Goal: Find specific page/section: Find specific page/section

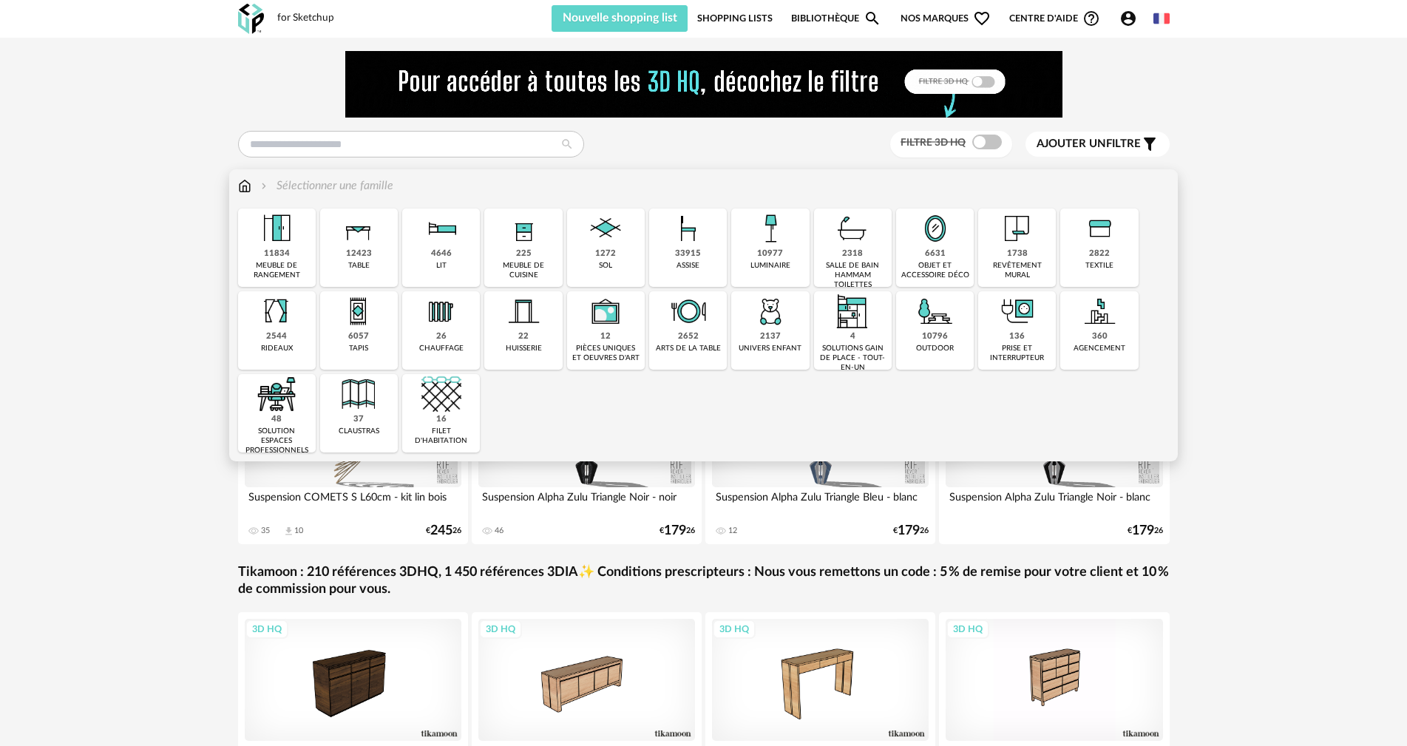
click at [827, 274] on div "salle de bain hammam toilettes" at bounding box center [853, 275] width 69 height 29
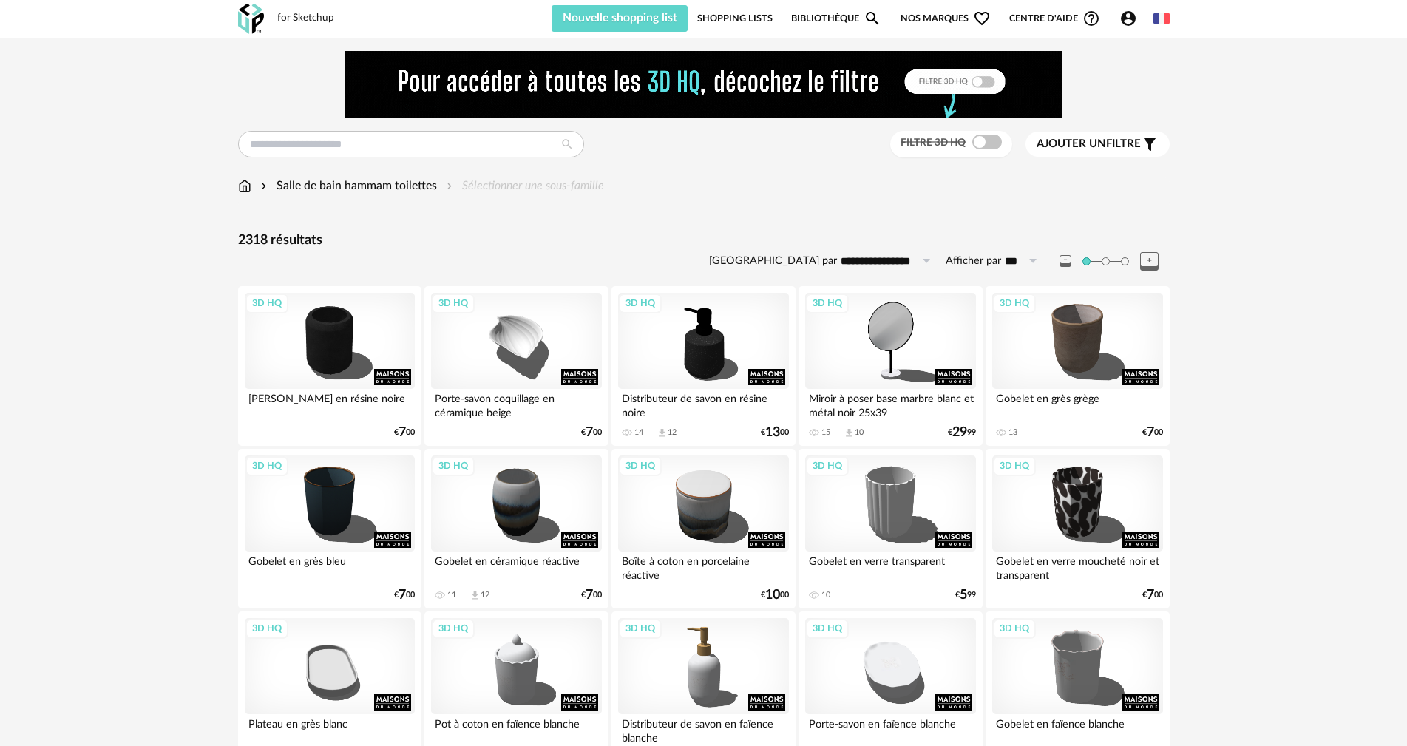
click at [981, 152] on div "Filtre 3D HQ" at bounding box center [951, 144] width 122 height 27
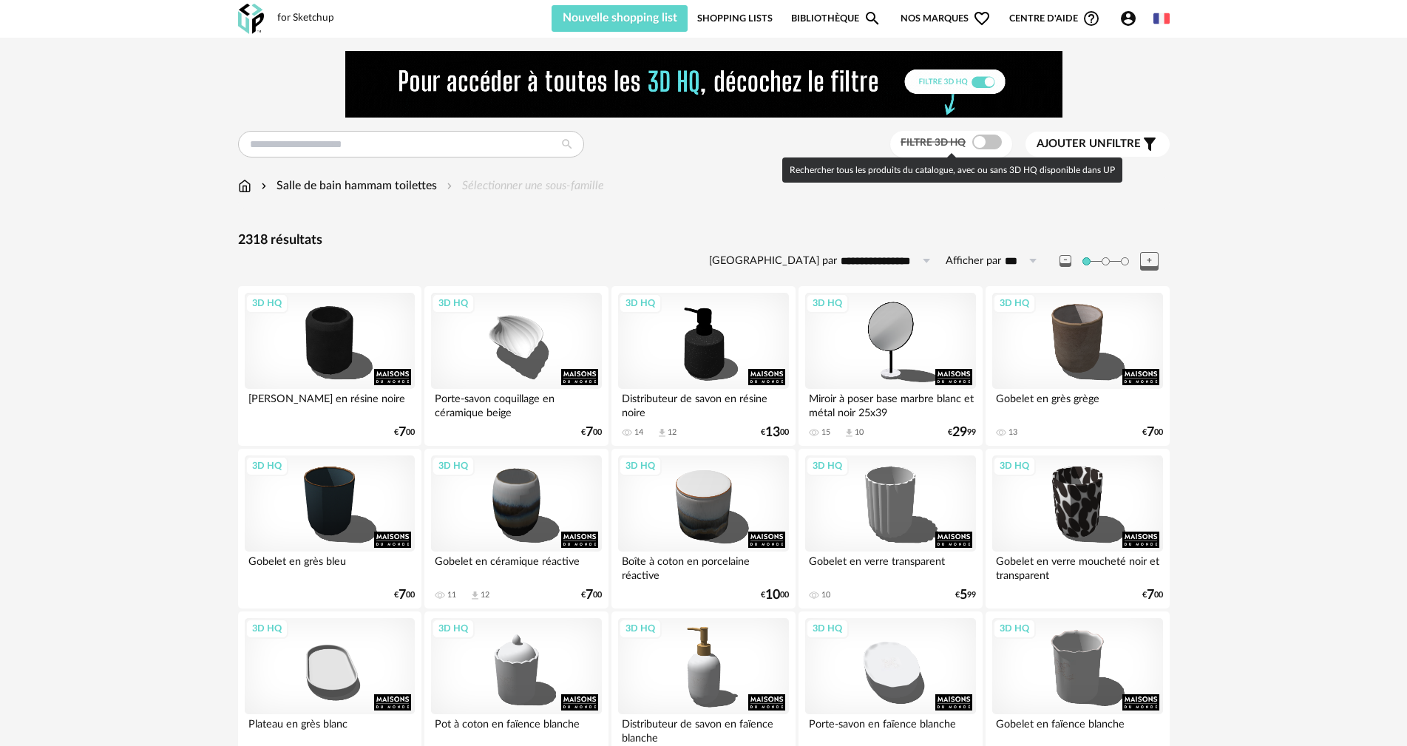
click at [978, 148] on span at bounding box center [987, 142] width 30 height 15
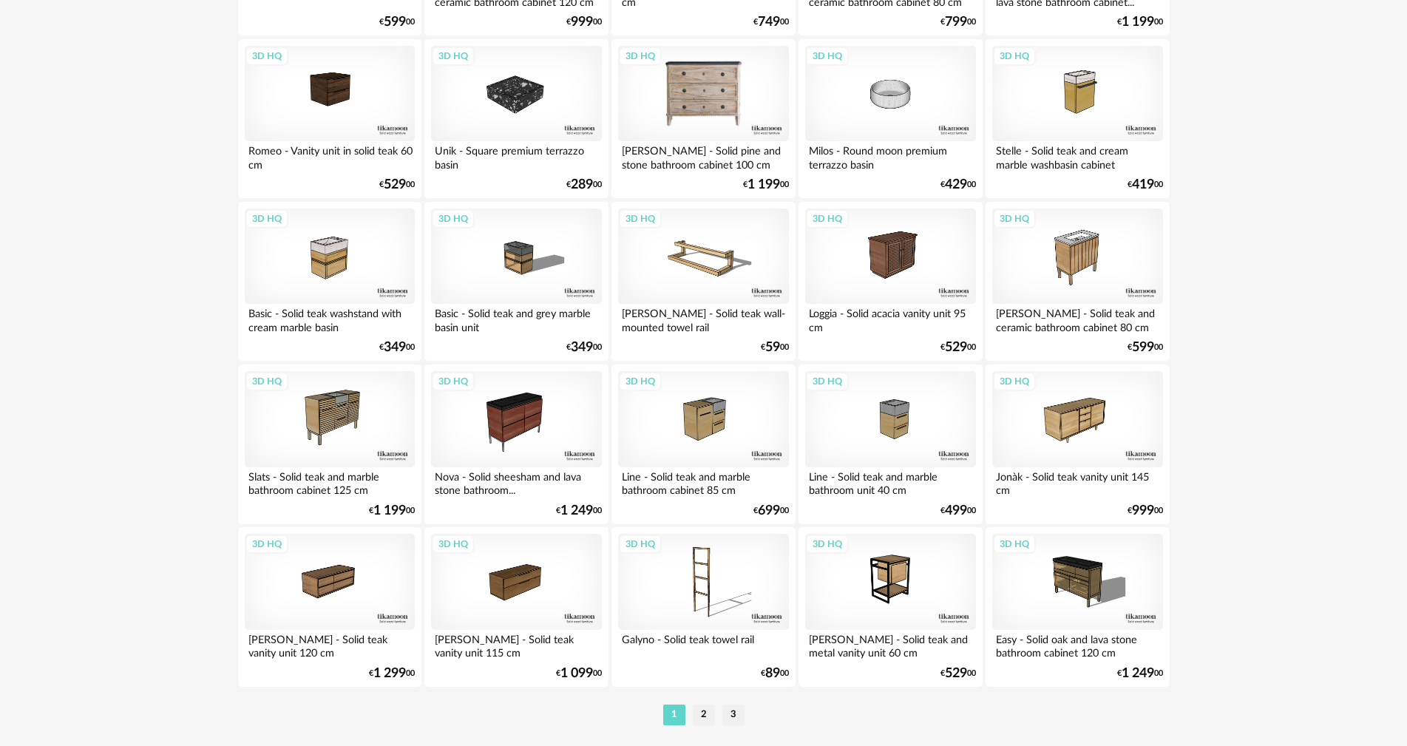
scroll to position [2892, 0]
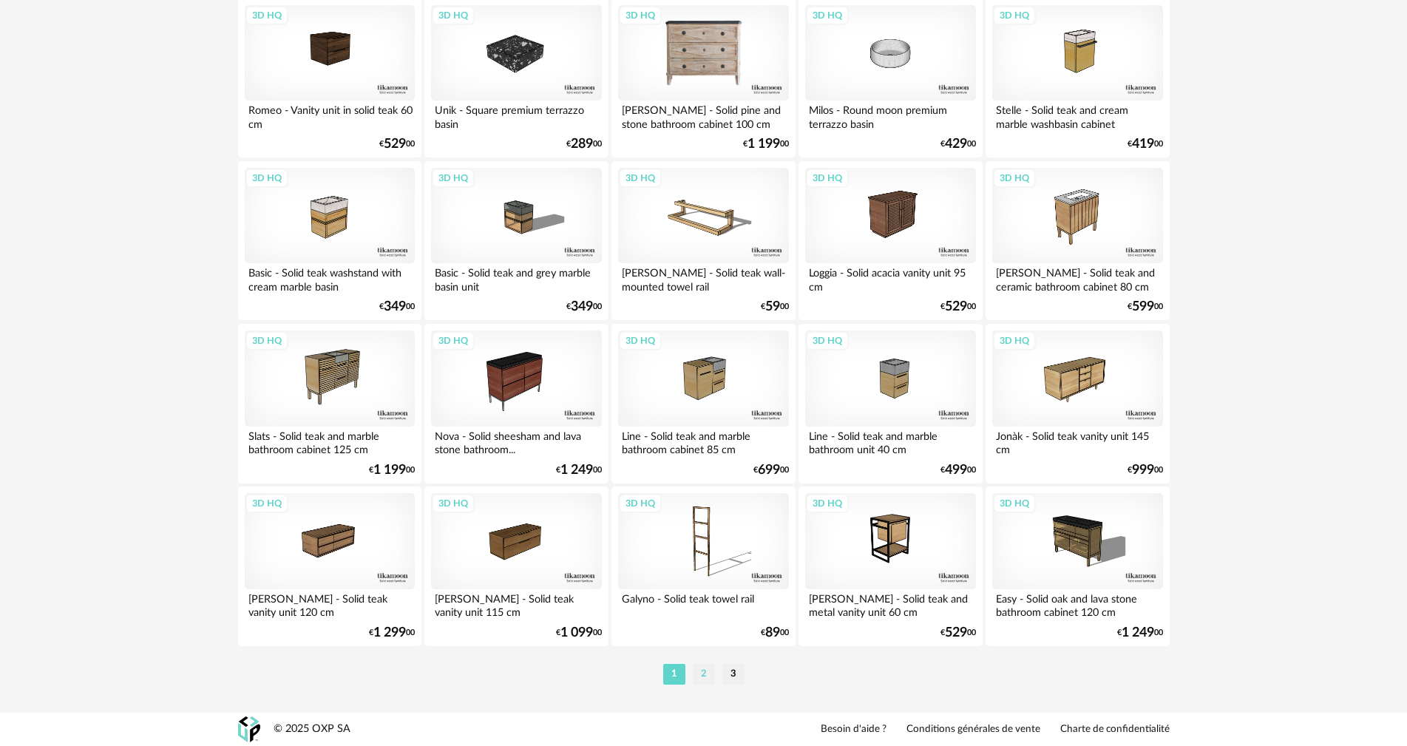
click at [707, 673] on li "2" at bounding box center [704, 674] width 22 height 21
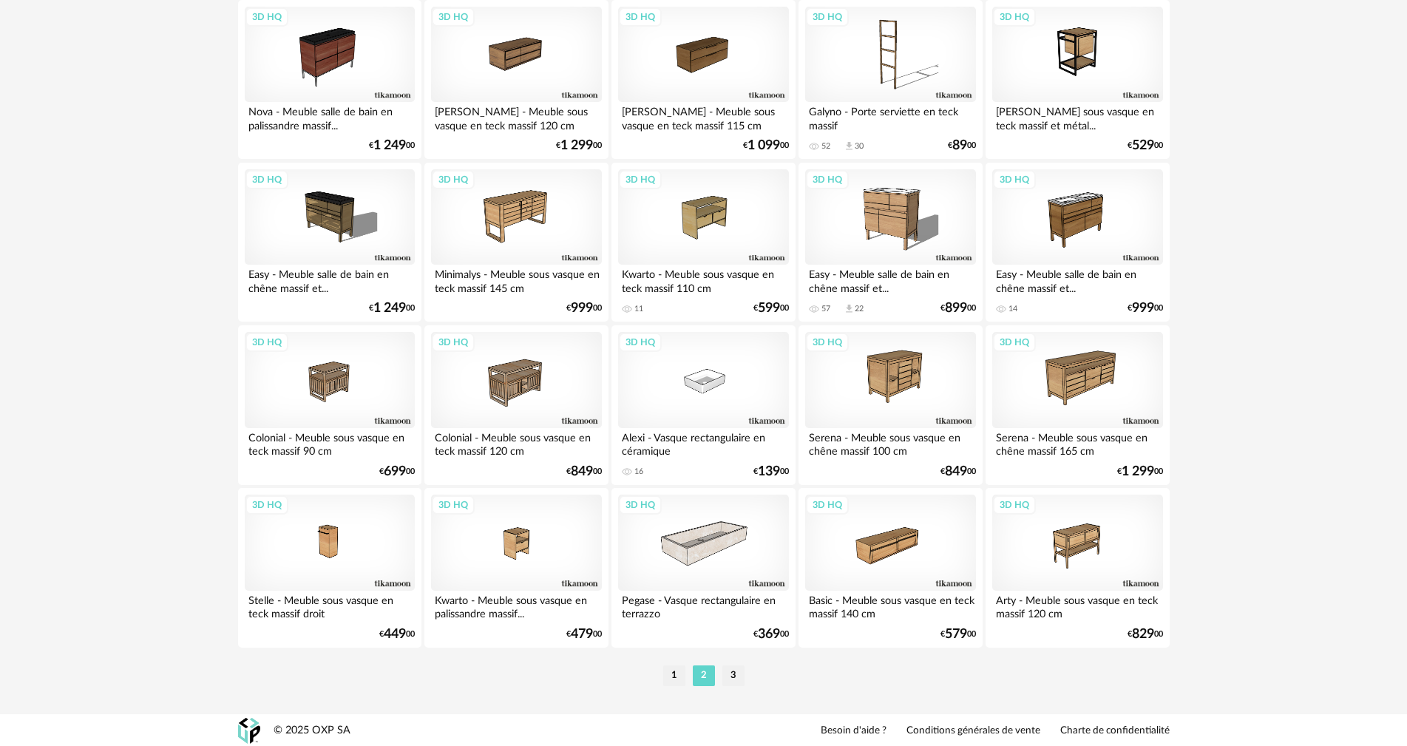
scroll to position [2892, 0]
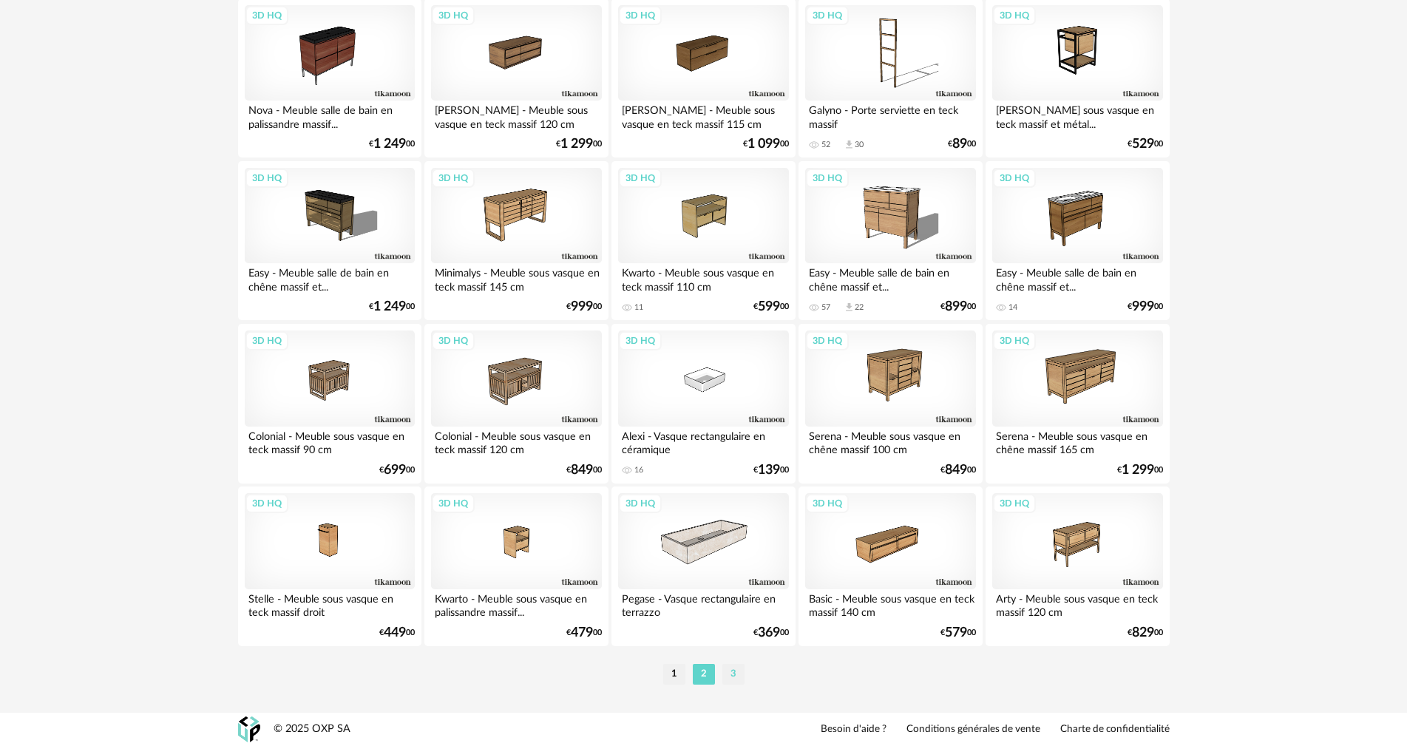
click at [731, 674] on li "3" at bounding box center [733, 674] width 22 height 21
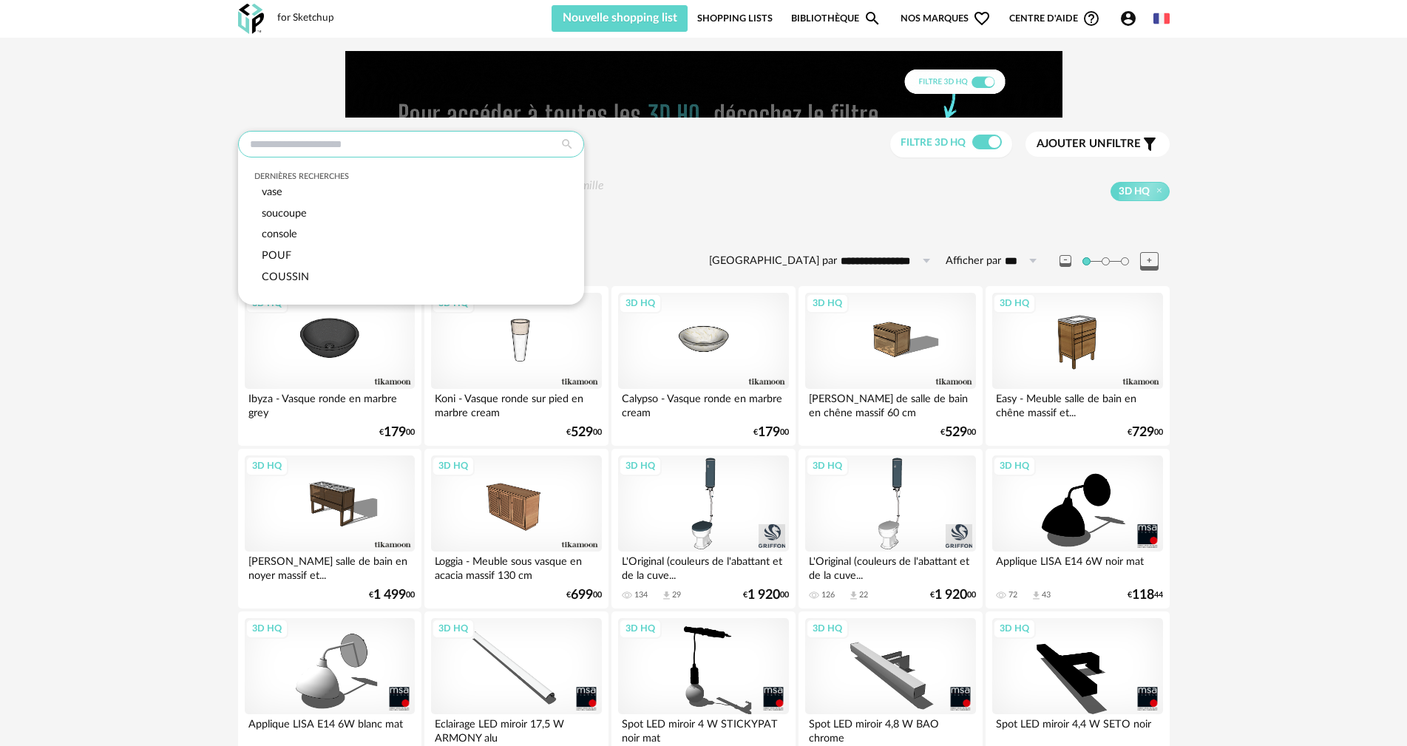
click at [359, 148] on input "text" at bounding box center [411, 144] width 346 height 27
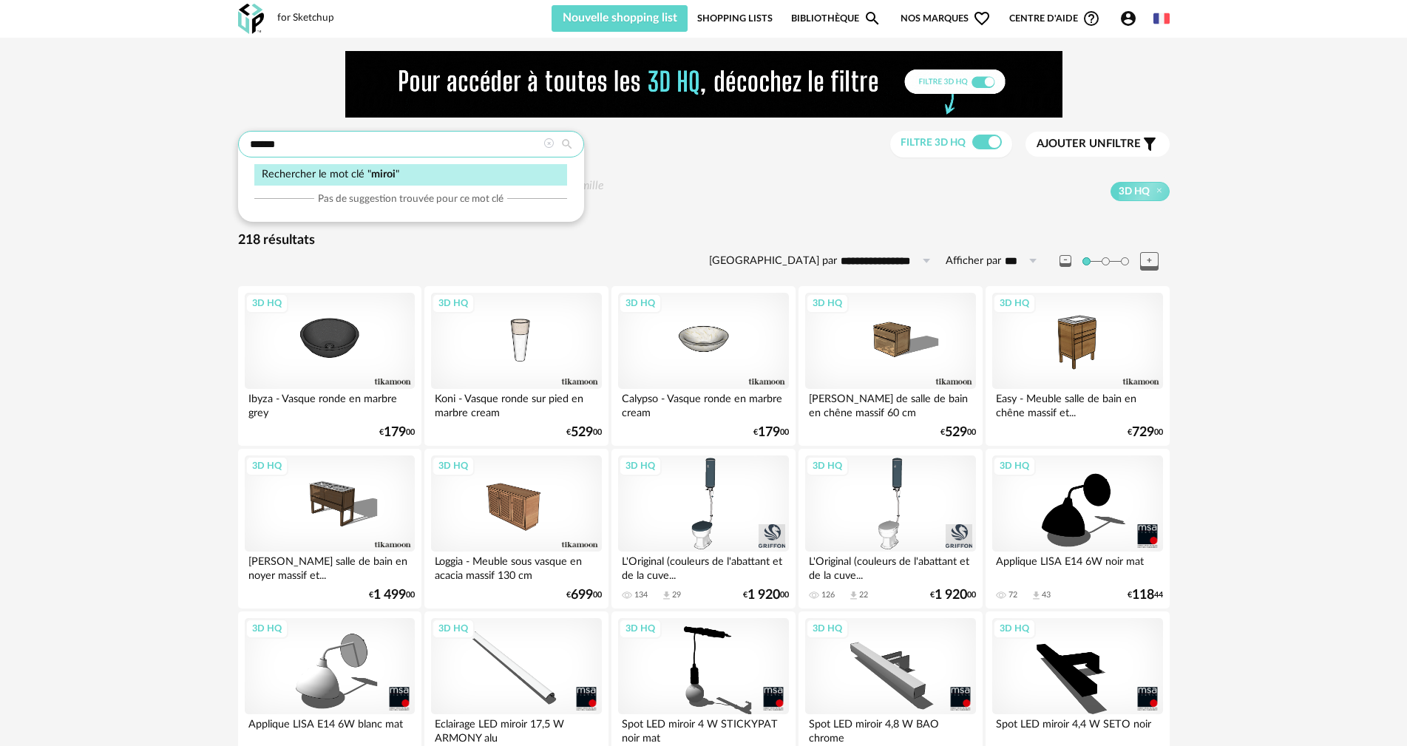
type input "******"
type input "**********"
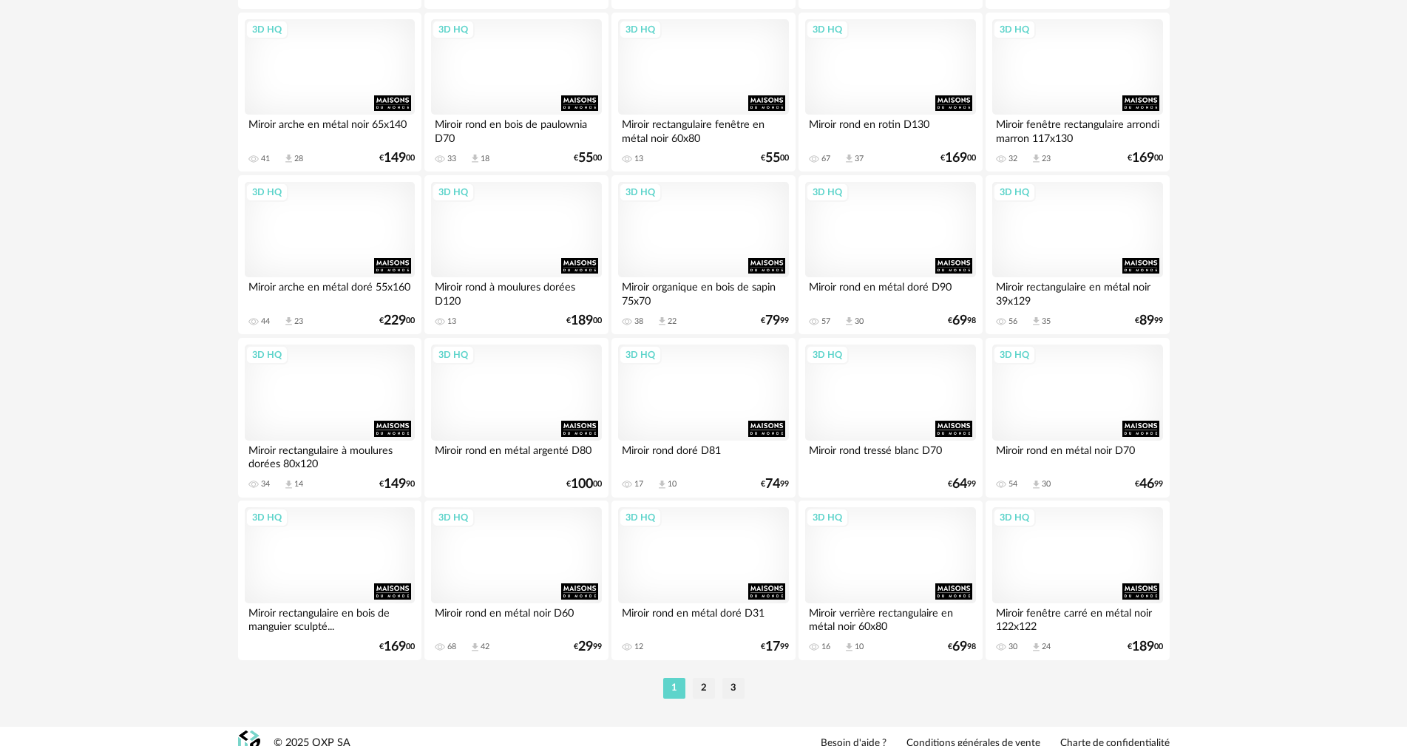
scroll to position [2884, 0]
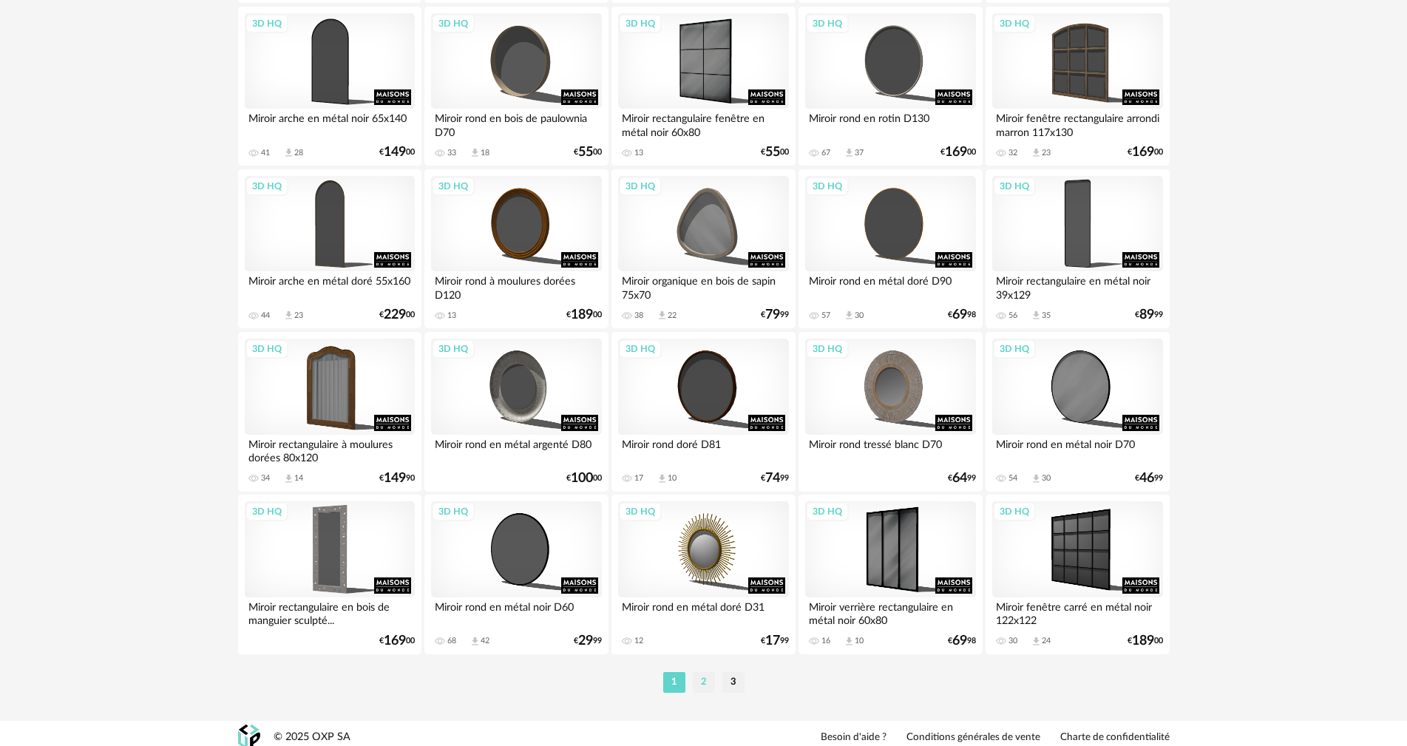
click at [697, 677] on li "2" at bounding box center [704, 682] width 22 height 21
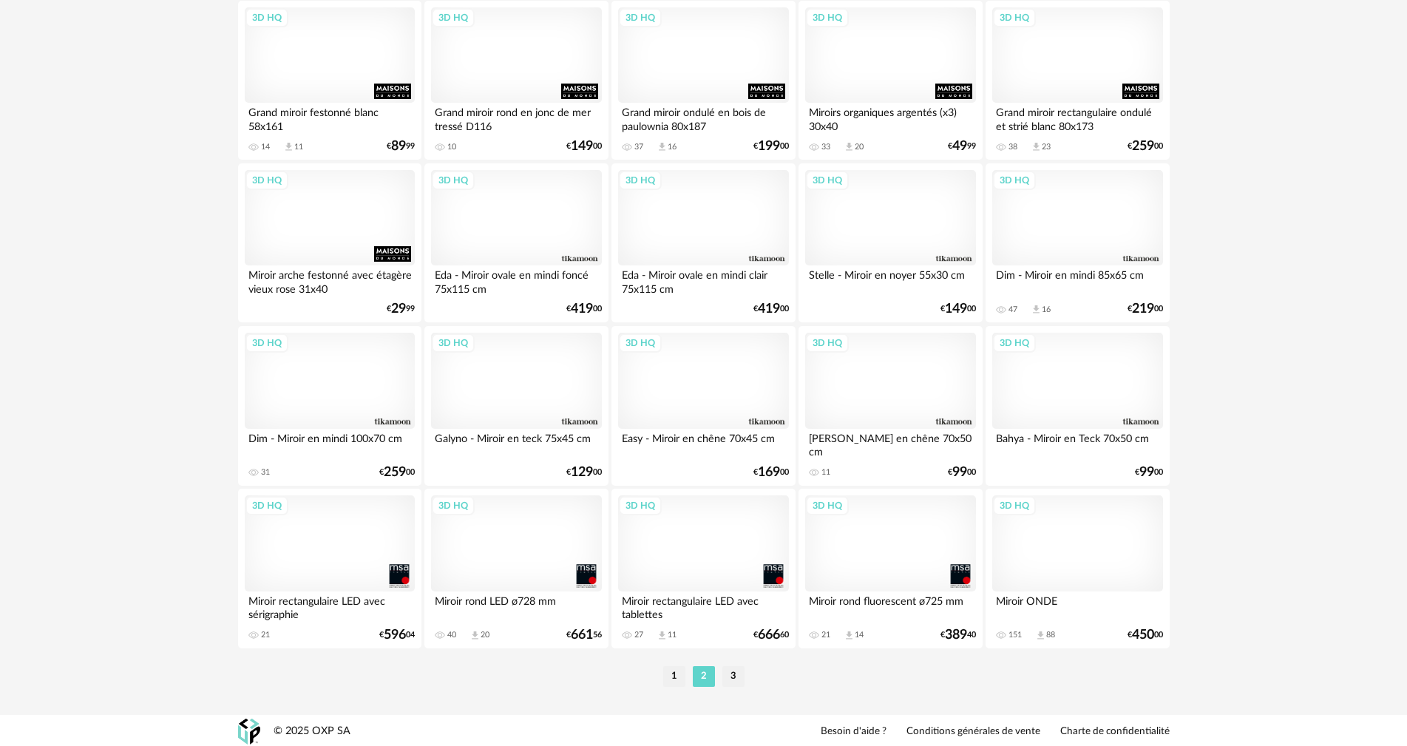
scroll to position [2892, 0]
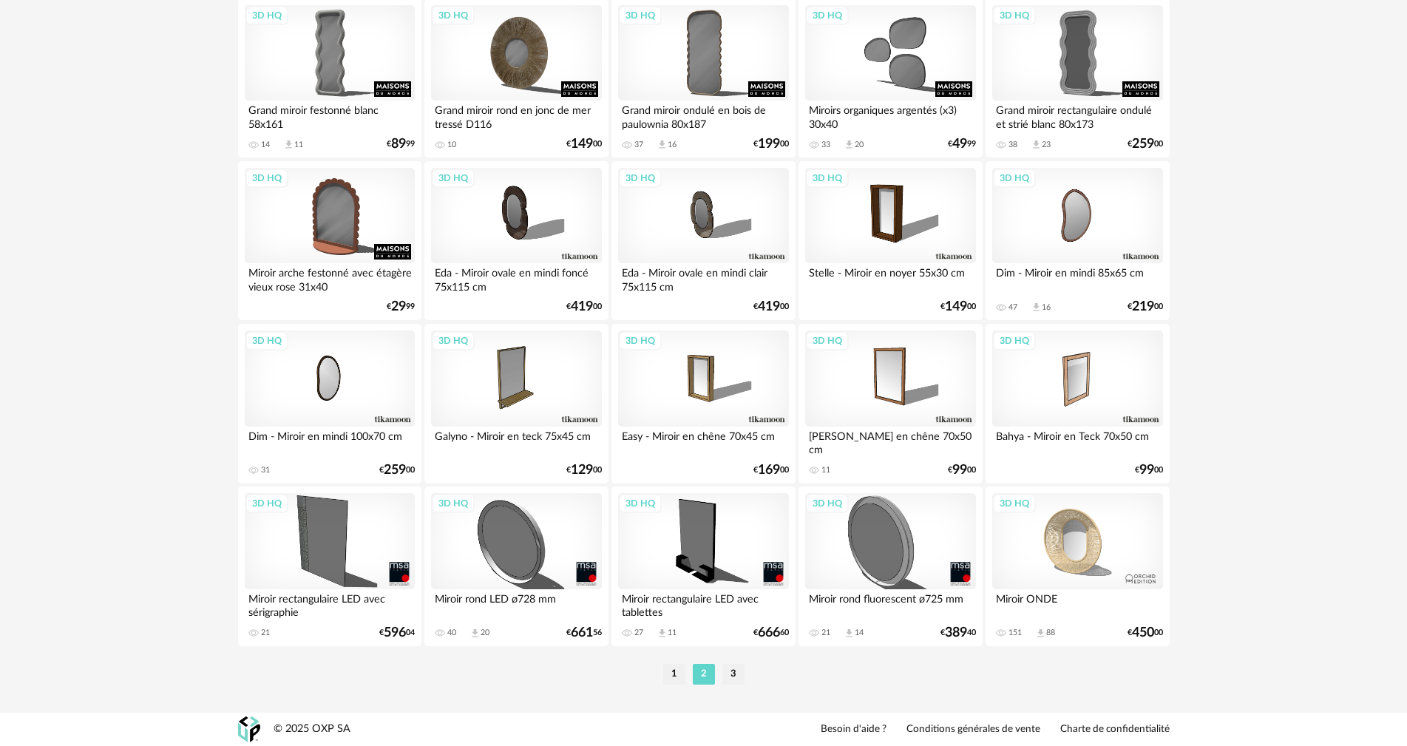
click at [504, 538] on div "3D HQ" at bounding box center [516, 541] width 170 height 96
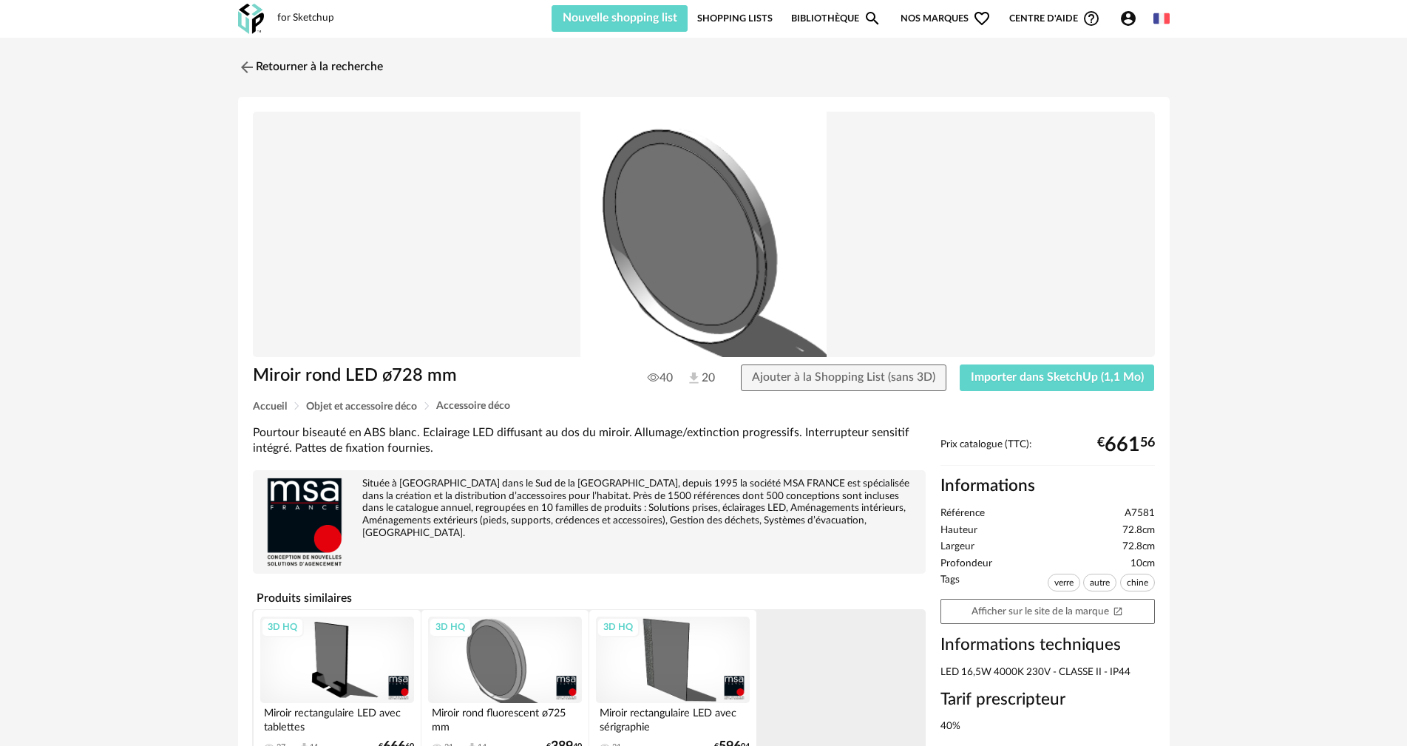
click at [673, 653] on div "3D HQ" at bounding box center [673, 660] width 154 height 87
